Goal: Find contact information: Find contact information

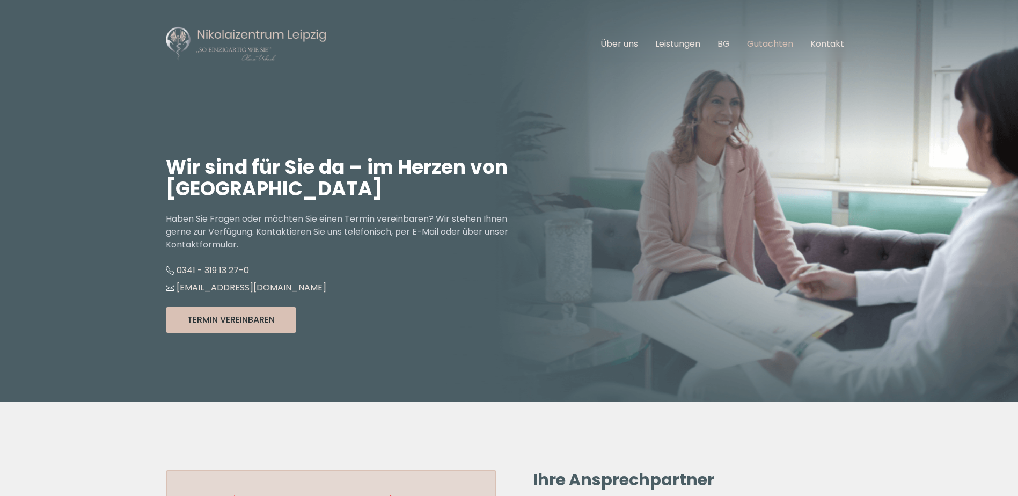
click at [778, 40] on link "Gutachten" at bounding box center [770, 44] width 46 height 12
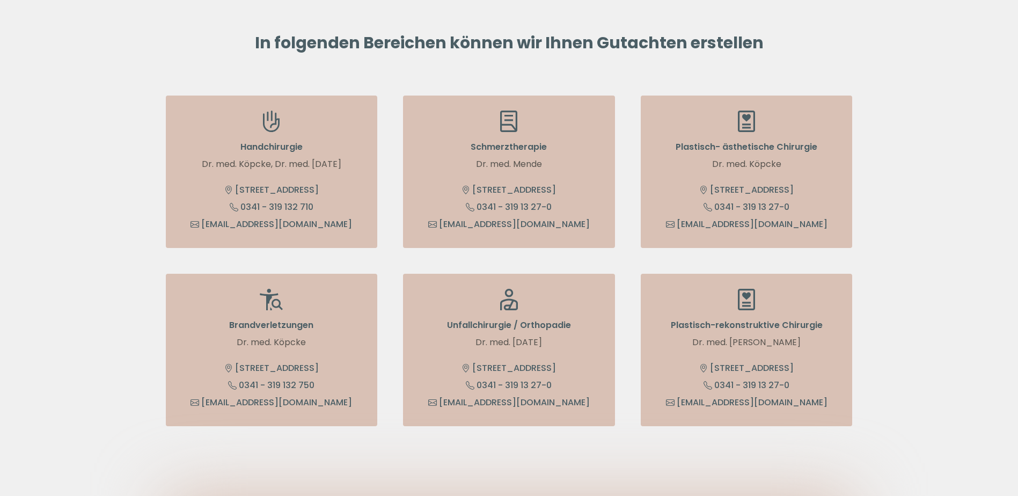
scroll to position [537, 0]
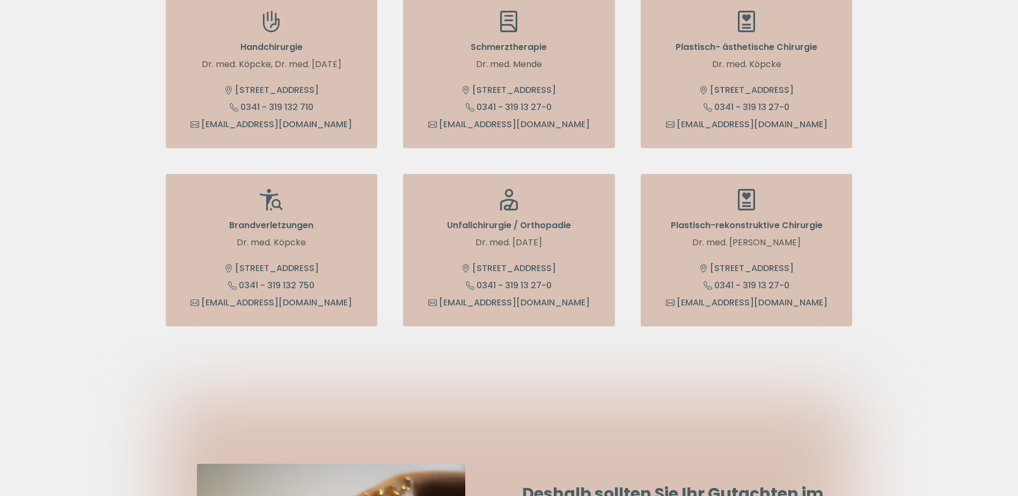
drag, startPoint x: 478, startPoint y: 244, endPoint x: 542, endPoint y: 246, distance: 63.9
click at [542, 246] on p "Dr. med. [DATE]" at bounding box center [509, 242] width 182 height 13
drag, startPoint x: 542, startPoint y: 246, endPoint x: 534, endPoint y: 246, distance: 7.5
copy p "Dr. med. [DATE]"
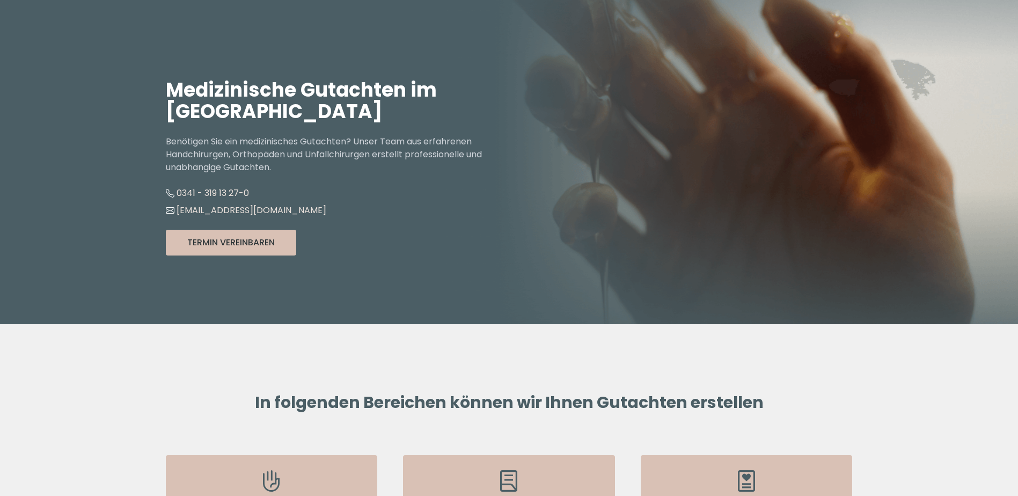
scroll to position [54, 0]
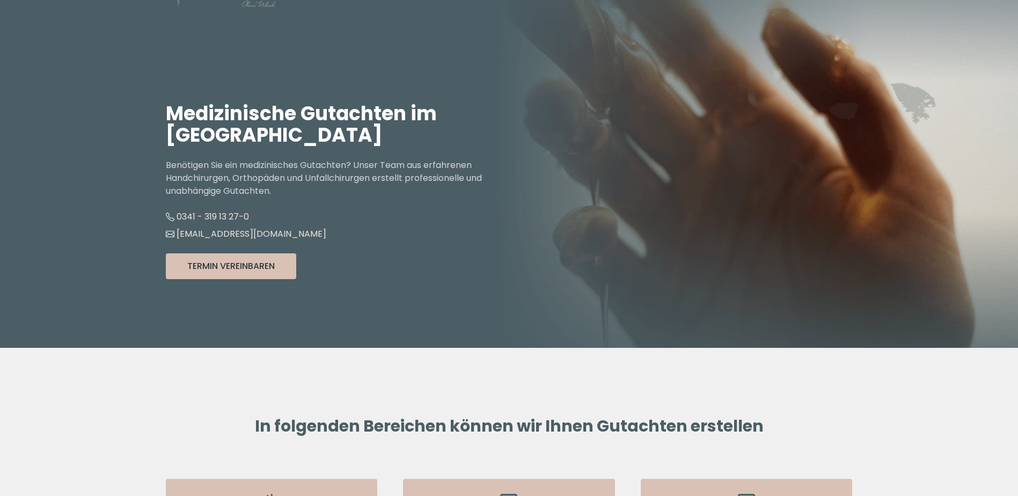
drag, startPoint x: 166, startPoint y: 136, endPoint x: 384, endPoint y: 135, distance: 217.9
click at [387, 134] on h1 "Medizinische Gutachten im [GEOGRAPHIC_DATA]" at bounding box center [337, 124] width 343 height 43
drag, startPoint x: 384, startPoint y: 135, endPoint x: 370, endPoint y: 136, distance: 14.0
copy h1 "Nikolaizentrum [GEOGRAPHIC_DATA]"
